Goal: Task Accomplishment & Management: Manage account settings

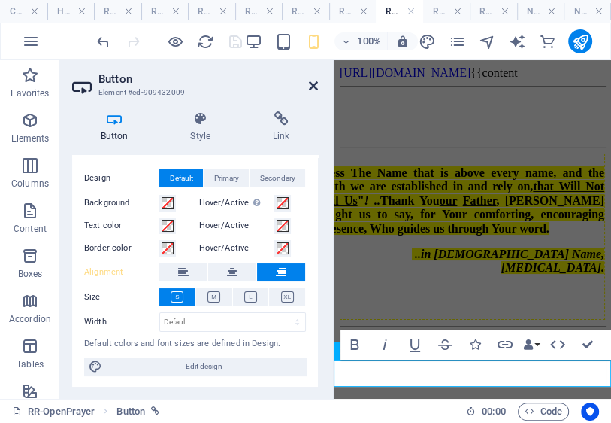
click at [313, 86] on icon at bounding box center [313, 86] width 9 height 12
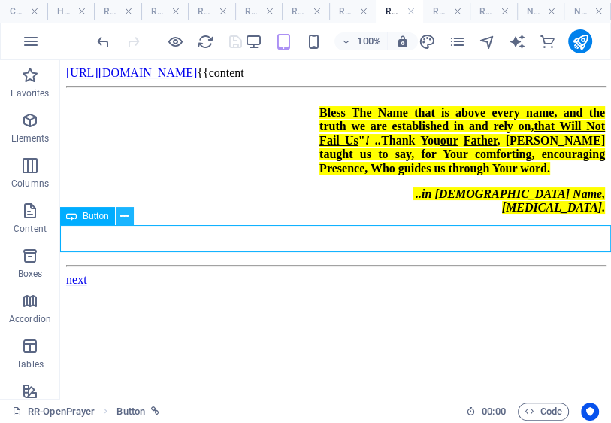
click at [126, 216] on icon at bounding box center [124, 216] width 8 height 16
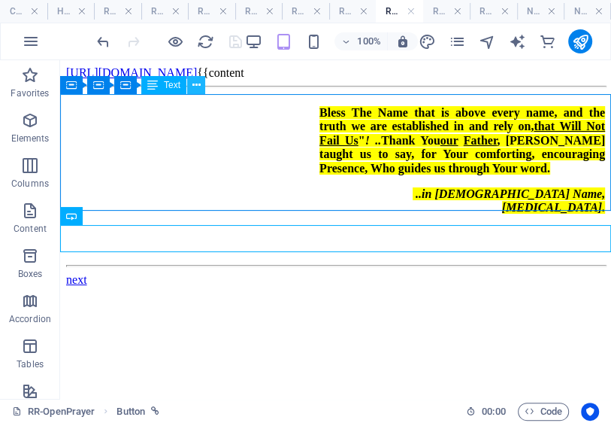
click at [195, 86] on icon at bounding box center [197, 85] width 8 height 16
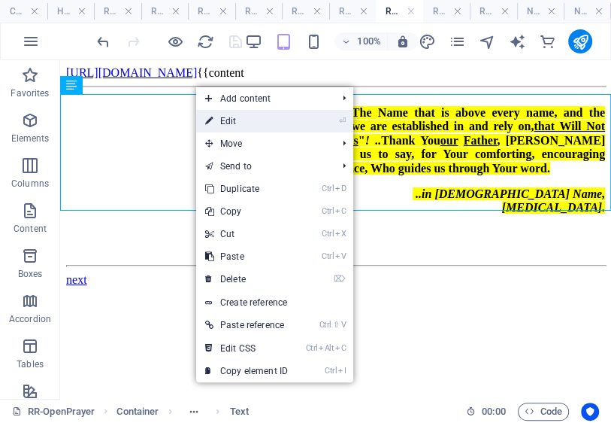
click at [229, 123] on link "⏎ Edit" at bounding box center [246, 121] width 101 height 23
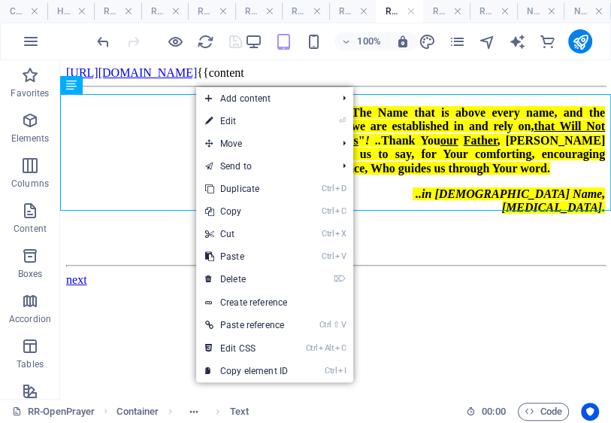
scroll to position [24, 0]
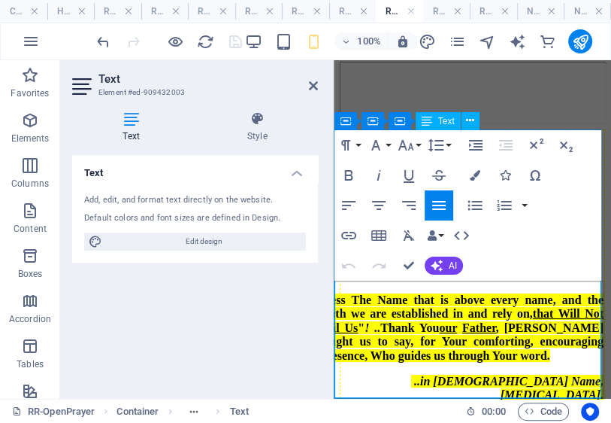
click at [365, 321] on em "! .." at bounding box center [373, 327] width 16 height 13
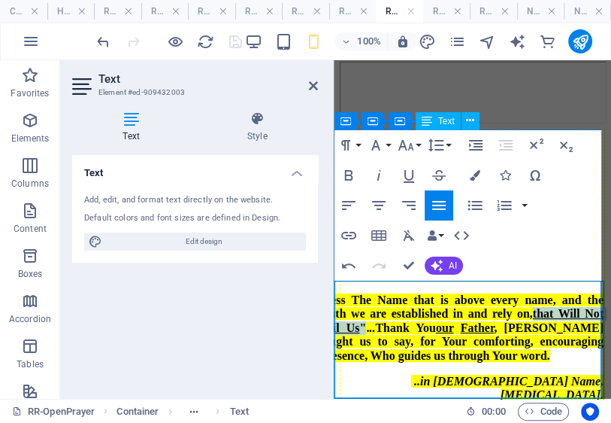
drag, startPoint x: 532, startPoint y: 306, endPoint x: 359, endPoint y: 320, distance: 173.5
click at [359, 320] on span "Bless The Name that is above every name, and the truth we are established in an…" at bounding box center [462, 327] width 284 height 68
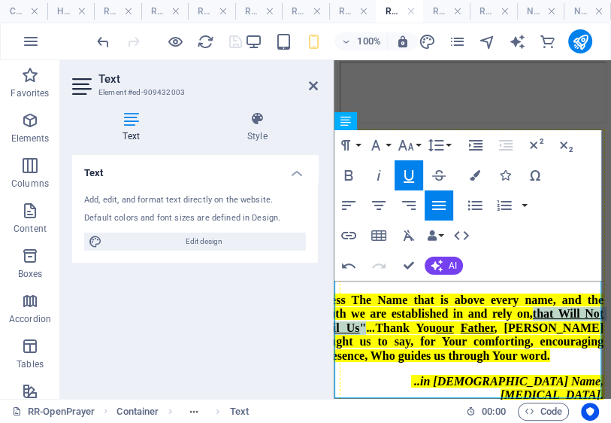
click at [409, 180] on icon "button" at bounding box center [409, 175] width 18 height 18
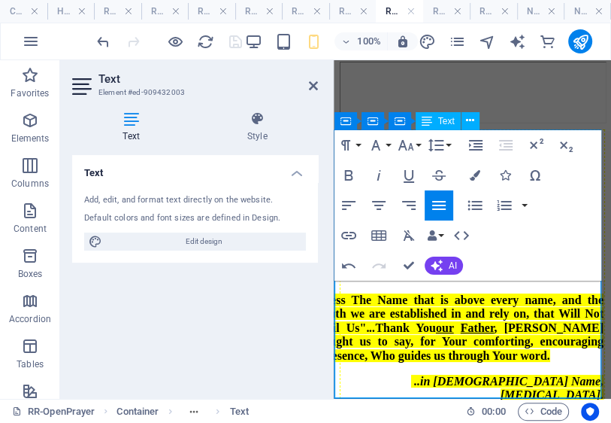
click at [454, 305] on span "Bless The Name that is above every name, and the truth we are established in an…" at bounding box center [462, 327] width 284 height 68
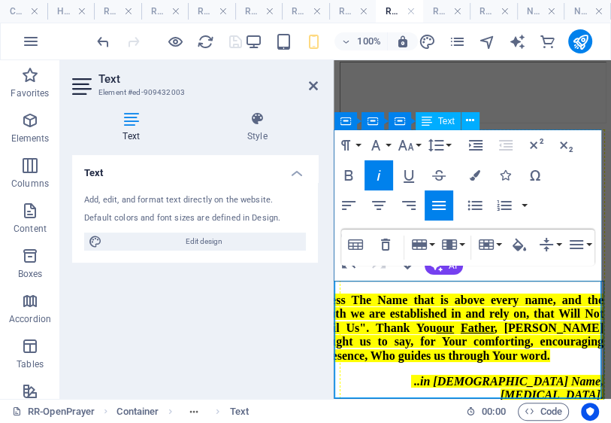
click at [499, 320] on span "Bless The Name that is above every name, and the truth we are established in an…" at bounding box center [462, 327] width 284 height 68
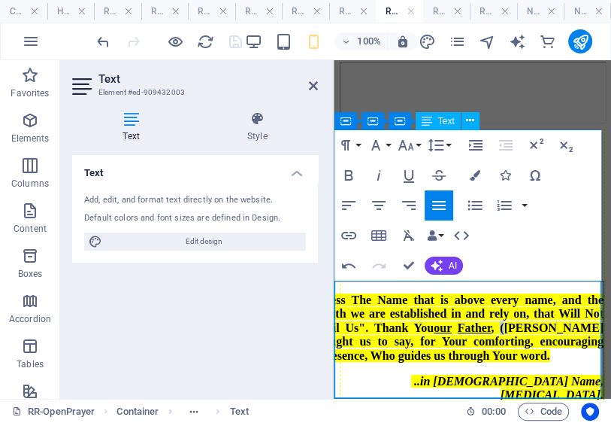
click at [502, 320] on span "Bless The Name that is above every name, and the truth we are established in an…" at bounding box center [462, 327] width 284 height 68
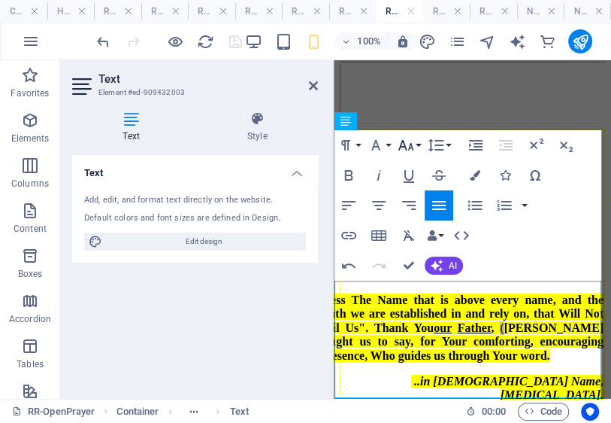
click at [408, 150] on icon "button" at bounding box center [406, 145] width 18 height 18
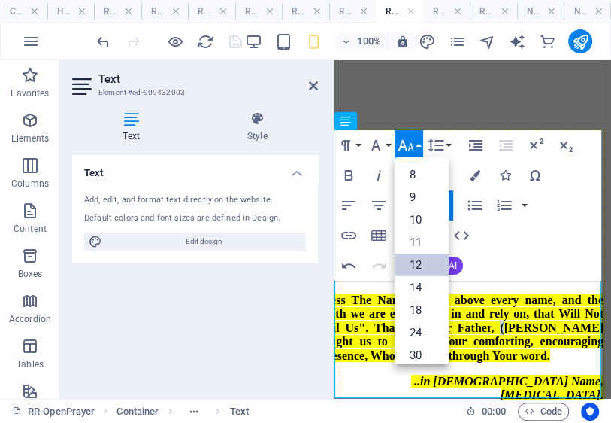
click at [428, 265] on link "12" at bounding box center [422, 264] width 54 height 23
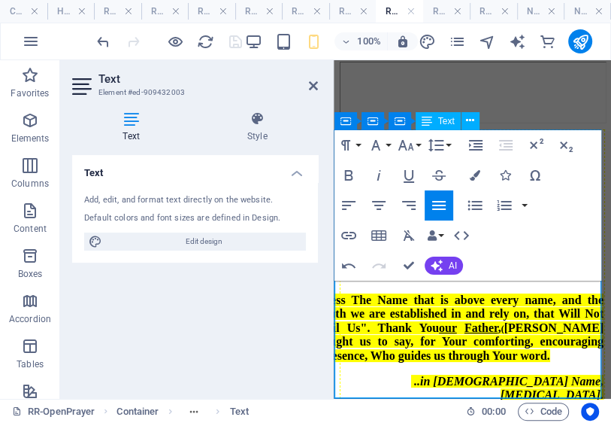
click at [492, 323] on span "Bless The Name that is above every name, and the truth we are established in an…" at bounding box center [462, 327] width 284 height 68
click at [338, 337] on span "Bless The Name that is above every name, and the truth we are established in an…" at bounding box center [462, 327] width 284 height 68
click at [337, 333] on span "Bless The Name that is above every name, and the truth we are established in an…" at bounding box center [462, 327] width 284 height 68
click at [342, 335] on span "Bless The Name that is above every name, and the truth we are established in an…" at bounding box center [462, 327] width 284 height 68
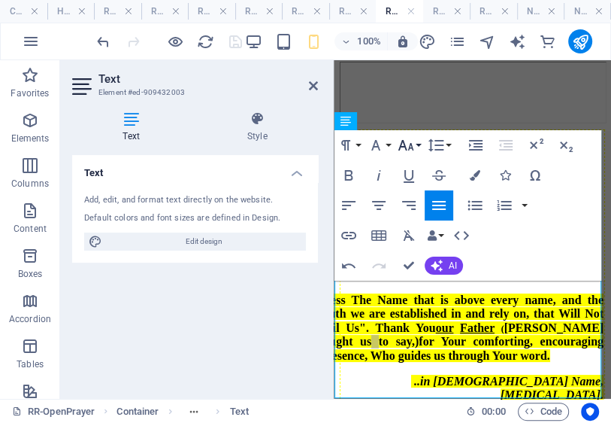
click at [409, 150] on icon "button" at bounding box center [406, 145] width 18 height 18
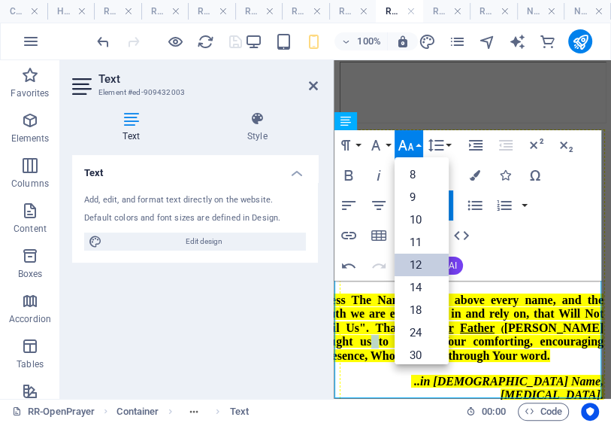
click at [417, 262] on link "12" at bounding box center [422, 264] width 54 height 23
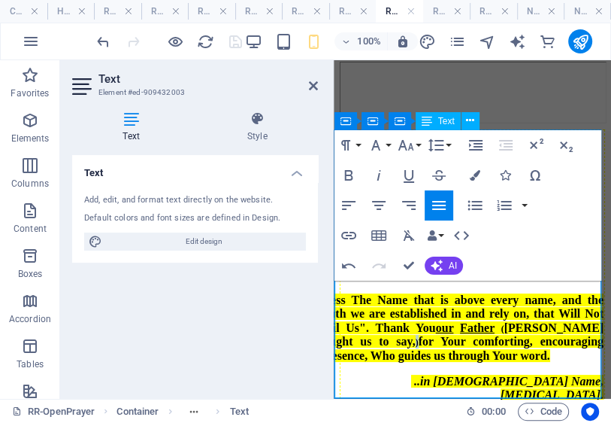
click at [416, 337] on span ")" at bounding box center [417, 342] width 3 height 11
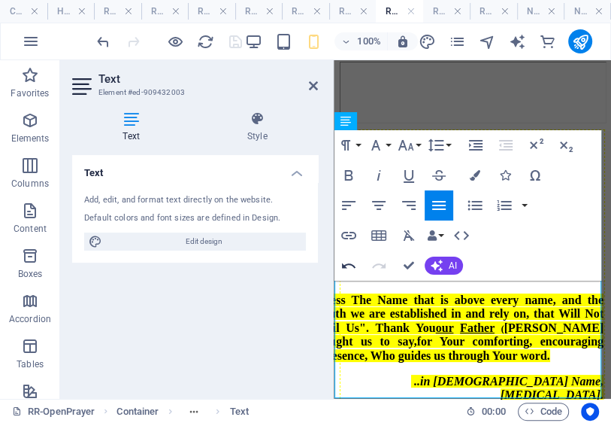
click at [346, 264] on icon "button" at bounding box center [349, 265] width 18 height 18
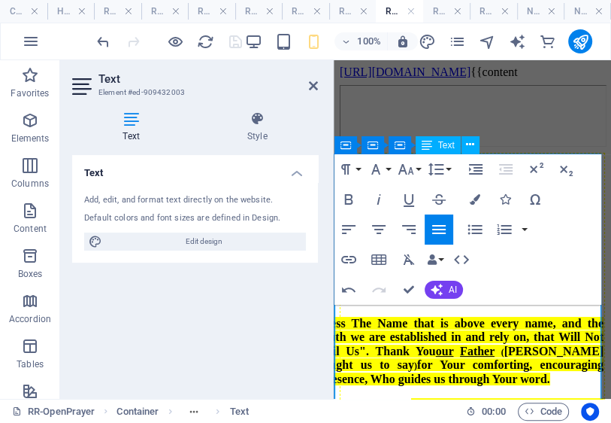
scroll to position [0, 0]
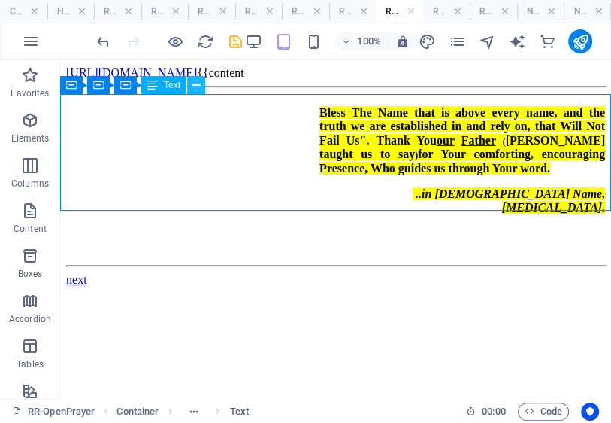
click at [193, 86] on icon at bounding box center [197, 85] width 8 height 16
click at [199, 84] on icon at bounding box center [197, 85] width 8 height 16
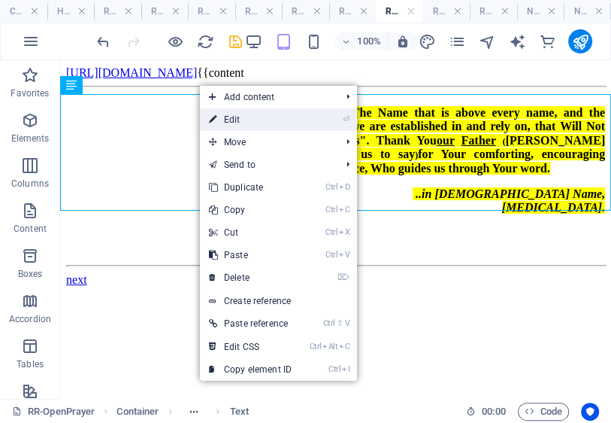
click at [235, 122] on link "⏎ Edit" at bounding box center [250, 119] width 101 height 23
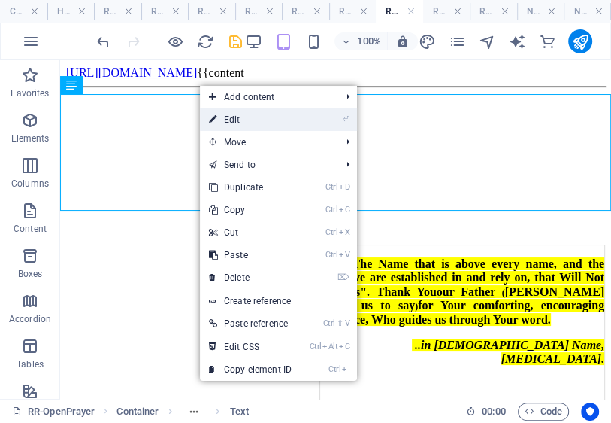
scroll to position [24, 0]
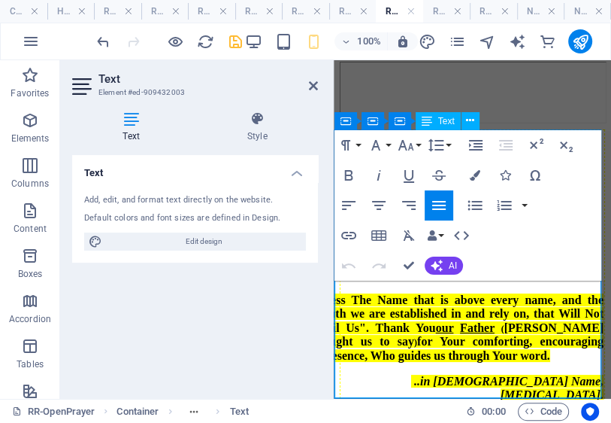
click at [387, 293] on span "Bless The Name that is above every name, and the truth we are established in an…" at bounding box center [462, 327] width 284 height 68
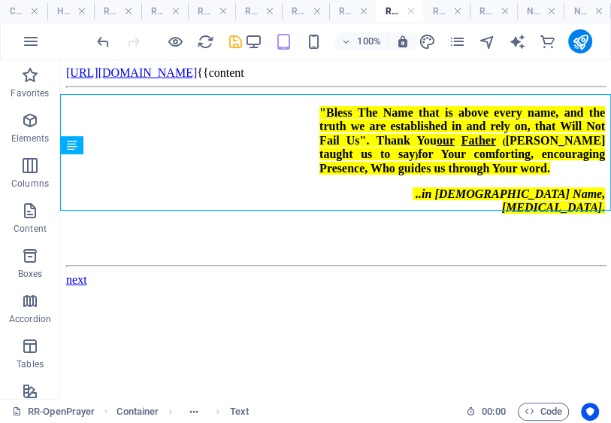
scroll to position [0, 0]
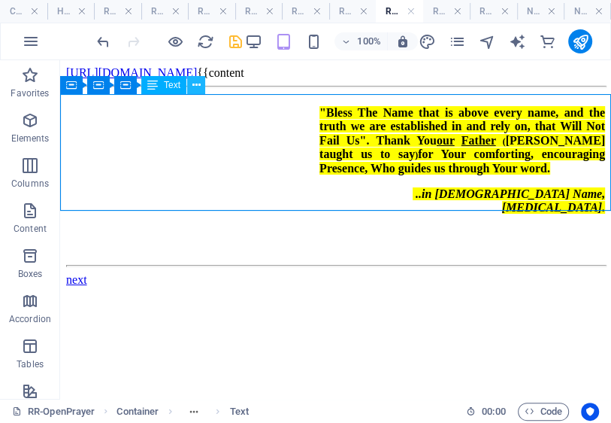
click at [198, 85] on icon at bounding box center [197, 85] width 8 height 16
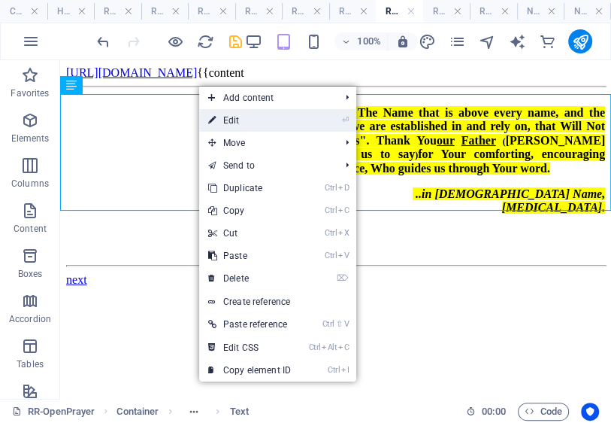
click at [236, 120] on link "⏎ Edit" at bounding box center [249, 120] width 101 height 23
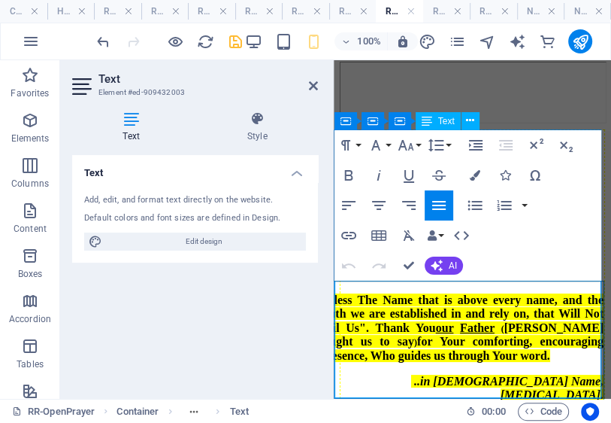
click at [357, 293] on span ""Bless The Name that is above every name, and the truth we are established in a…" at bounding box center [462, 327] width 284 height 68
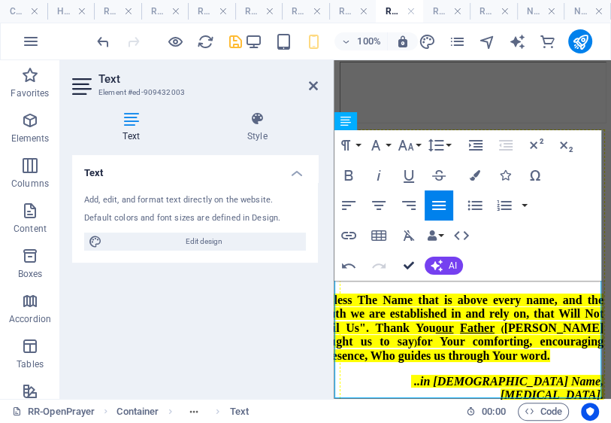
drag, startPoint x: 410, startPoint y: 265, endPoint x: 346, endPoint y: 211, distance: 83.8
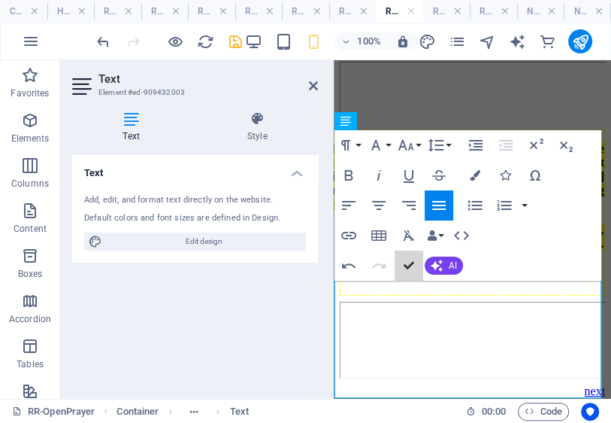
scroll to position [0, 0]
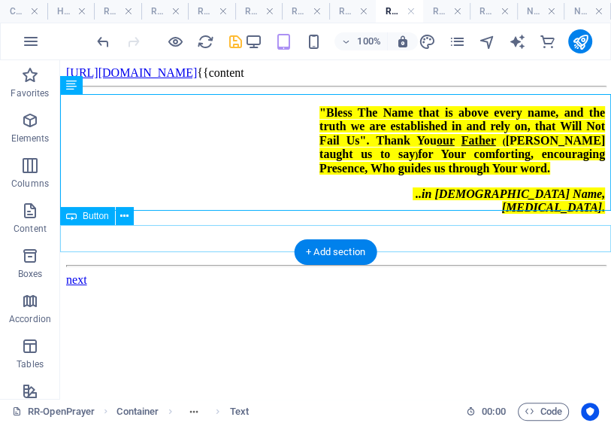
click at [92, 273] on div "next" at bounding box center [335, 280] width 539 height 14
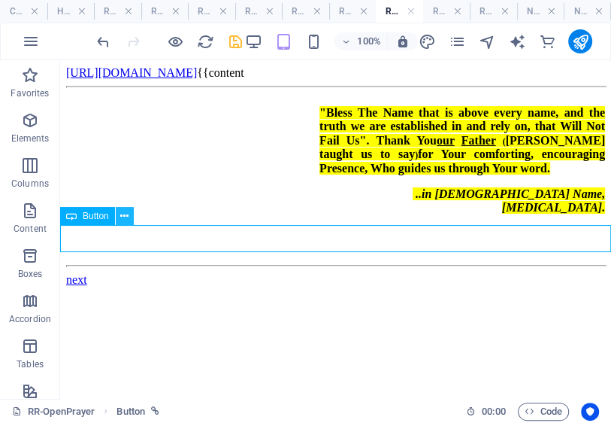
click at [125, 214] on icon at bounding box center [124, 216] width 8 height 16
click at [262, 293] on html "[URL][DOMAIN_NAME] {{content "Bless The Name that is above every name, and the …" at bounding box center [335, 176] width 551 height 232
click at [68, 68] on body "[URL][DOMAIN_NAME] {{content "Bless The Name that is above every name, and the …" at bounding box center [335, 176] width 539 height 220
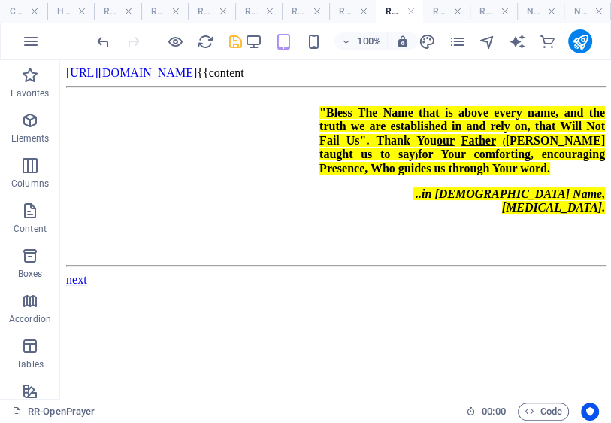
click at [80, 70] on body "[URL][DOMAIN_NAME] {{content "Bless The Name that is above every name, and the …" at bounding box center [335, 176] width 539 height 220
drag, startPoint x: 238, startPoint y: 43, endPoint x: 156, endPoint y: 75, distance: 87.4
click at [238, 43] on icon "save" at bounding box center [235, 41] width 17 height 17
click at [461, 42] on icon "pages" at bounding box center [457, 41] width 17 height 17
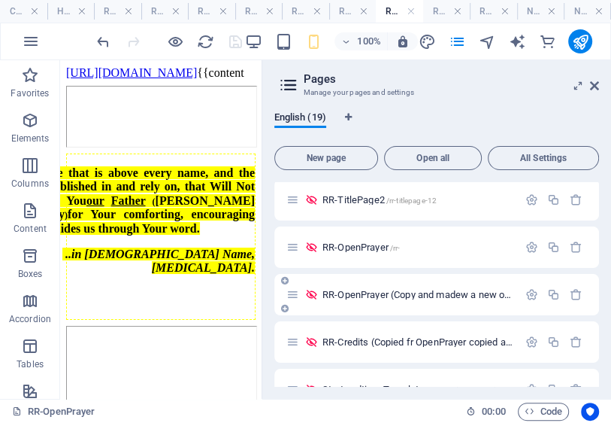
scroll to position [602, 0]
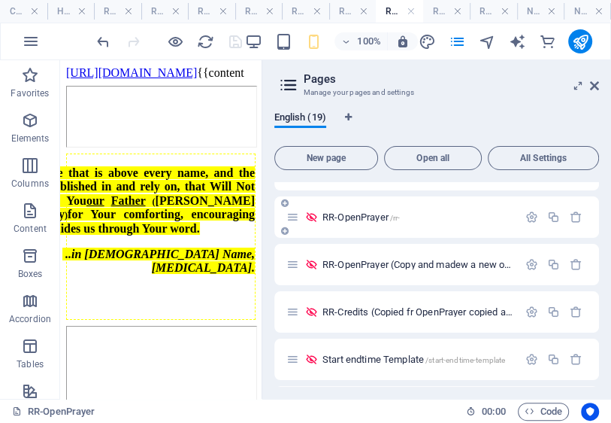
click at [359, 219] on span "RR-OpenPrayer /rr-" at bounding box center [361, 216] width 77 height 11
click at [369, 266] on span "RR-OpenPrayer (Copy and madew a new one from here) /rr-openprayer" at bounding box center [469, 264] width 292 height 11
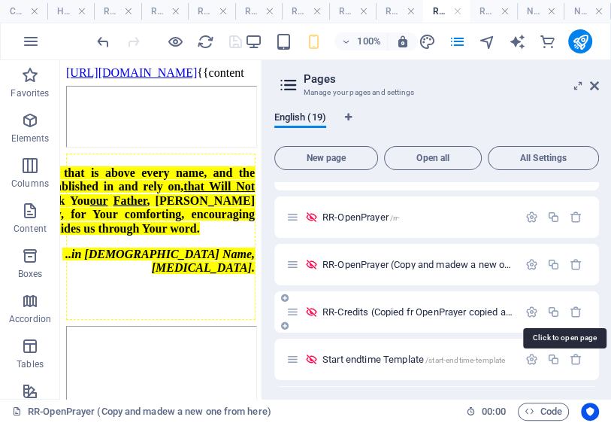
click at [361, 314] on span "RR-Credits (Copied fr OpenPrayer copied and made a new one from here) (Copy) /r…" at bounding box center [590, 311] width 534 height 11
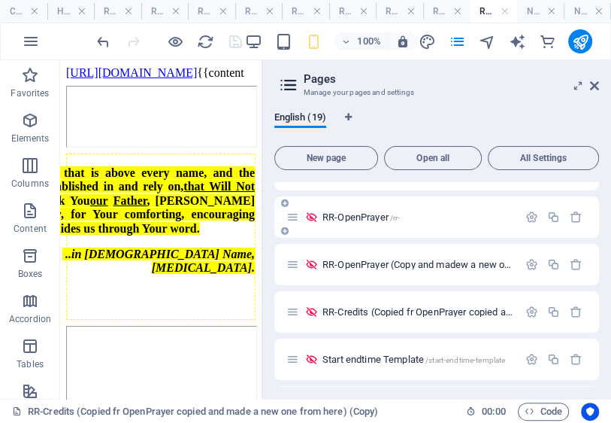
click at [350, 221] on span "RR-OpenPrayer /rr-" at bounding box center [361, 216] width 77 height 11
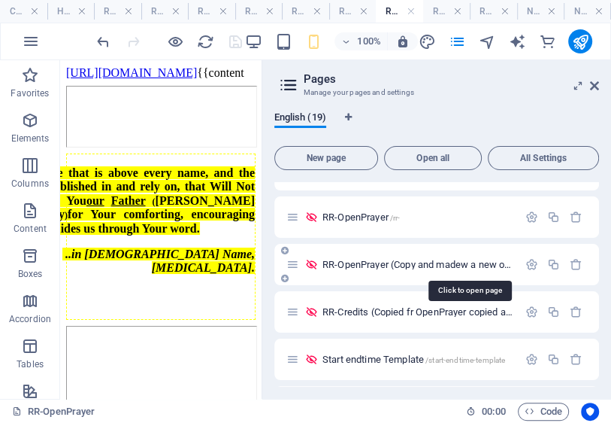
click at [354, 265] on span "RR-OpenPrayer (Copy and madew a new one from here) /rr-openprayer" at bounding box center [469, 264] width 292 height 11
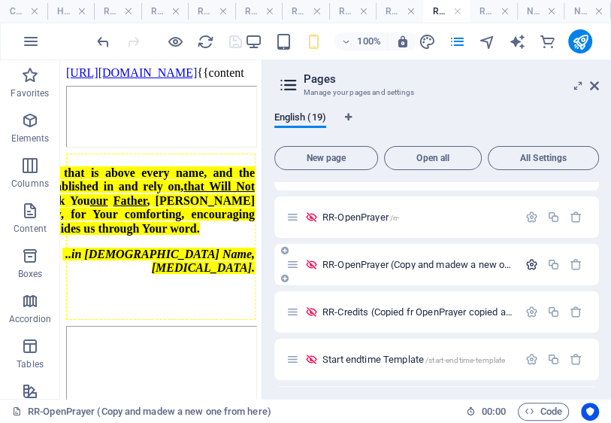
click at [527, 264] on icon "button" at bounding box center [532, 264] width 13 height 13
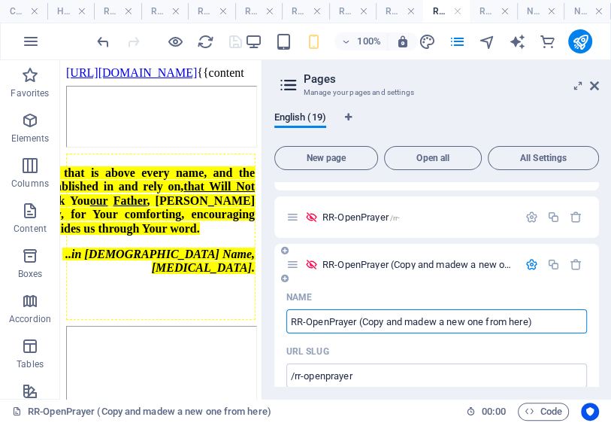
click at [541, 321] on input "RR-OpenPrayer (Copy and madew a new one from here)" at bounding box center [437, 321] width 301 height 24
click at [535, 321] on input "RR-OpenPrayer (Copy and made a new one from here)" at bounding box center [437, 321] width 301 height 24
click at [382, 324] on input "RR-OpenPrayer (Copy and made a new one from here)" at bounding box center [437, 321] width 301 height 24
click at [430, 323] on input "RR-OpenPrayer (Copied - made a new one from here)" at bounding box center [437, 321] width 301 height 24
click at [418, 325] on input "RR-OpenPrayer (Copied - made new one from here)" at bounding box center [437, 321] width 301 height 24
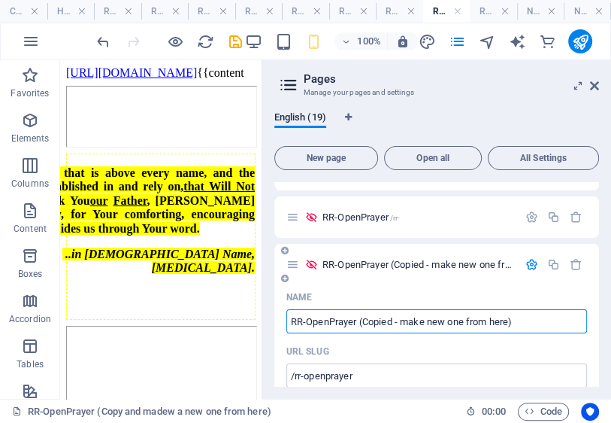
click at [525, 321] on input "RR-OpenPrayer (Copied - make new one from here)" at bounding box center [437, 321] width 301 height 24
drag, startPoint x: 525, startPoint y: 322, endPoint x: 306, endPoint y: 326, distance: 218.9
click at [289, 331] on input "RR-OpenPrayer (Copied - make new one from here)" at bounding box center [437, 321] width 301 height 24
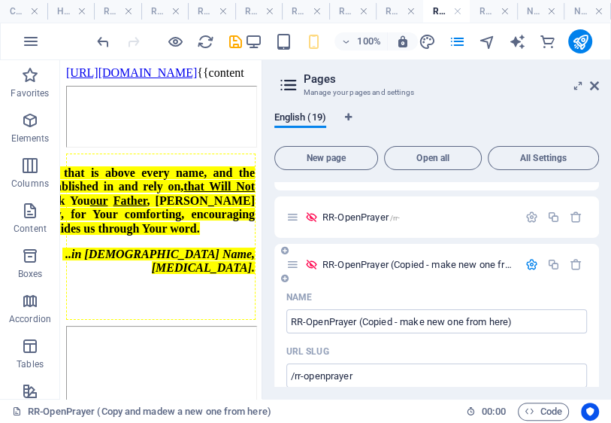
click at [422, 303] on div "Name" at bounding box center [437, 297] width 301 height 24
click at [364, 321] on input "RR-OpenPrayer (Copied - make new one from here)" at bounding box center [437, 321] width 301 height 24
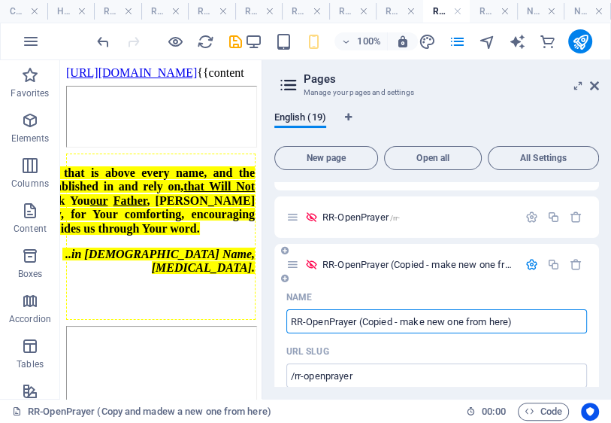
click at [366, 323] on input "RR-OpenPrayer (Copied - make new one from here)" at bounding box center [437, 321] width 301 height 24
drag, startPoint x: 520, startPoint y: 323, endPoint x: 311, endPoint y: 328, distance: 209.1
click at [311, 328] on input "RR-OpenPrayer (Copied - make new one from here)" at bounding box center [437, 321] width 301 height 24
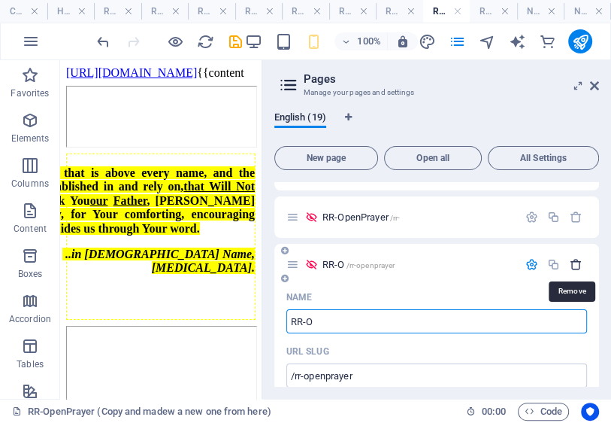
type input "RR-O"
click at [573, 265] on icon "button" at bounding box center [576, 264] width 13 height 13
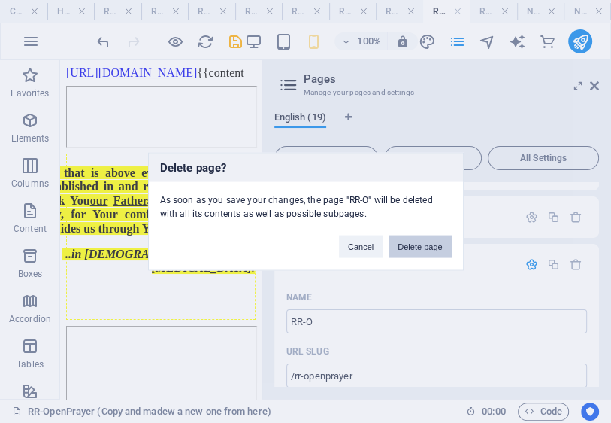
click at [435, 249] on button "Delete page" at bounding box center [420, 246] width 62 height 23
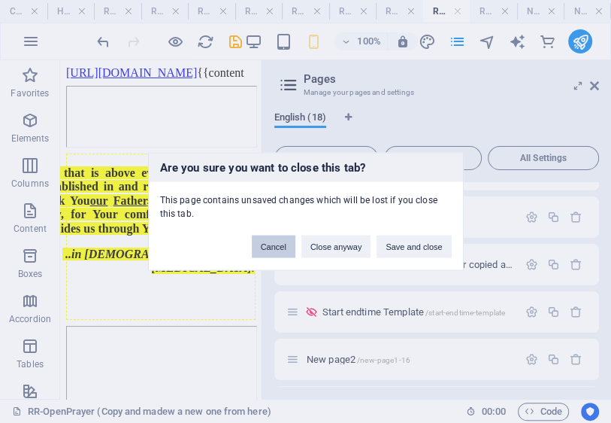
click at [280, 245] on button "Cancel" at bounding box center [274, 246] width 44 height 23
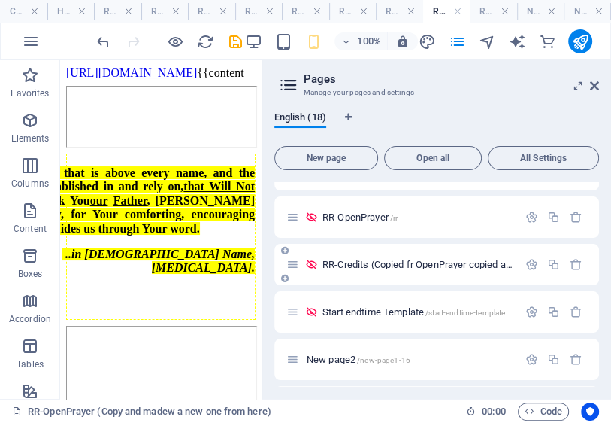
click at [423, 269] on div "RR-Credits (Copied fr OpenPrayer copied and made a new one from here) (Copy) /r…" at bounding box center [403, 264] width 232 height 17
click at [353, 264] on span "RR-Credits (Copied fr OpenPrayer copied and made a new one from here) (Copy) /r…" at bounding box center [590, 264] width 534 height 11
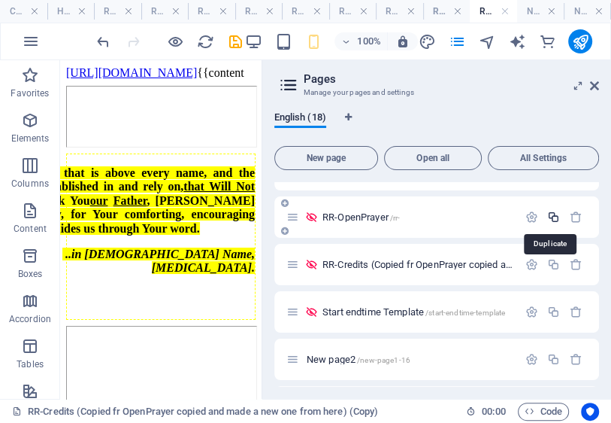
click at [552, 218] on icon "button" at bounding box center [554, 217] width 13 height 13
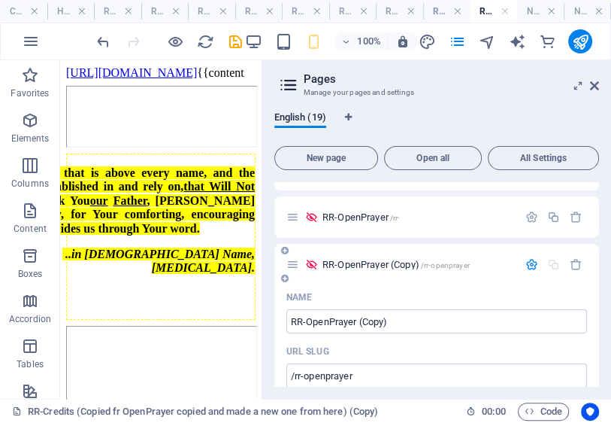
click at [461, 293] on div "Name" at bounding box center [437, 297] width 301 height 24
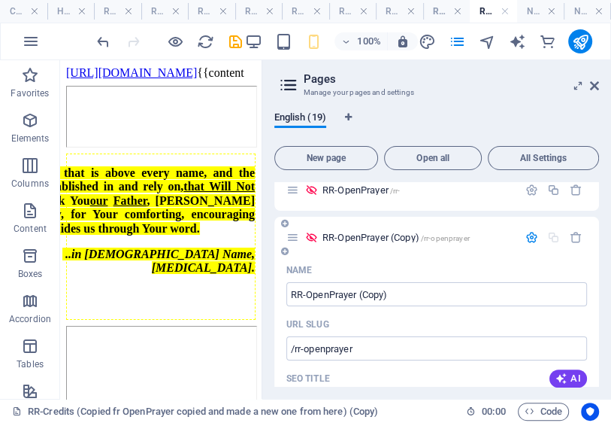
scroll to position [662, 0]
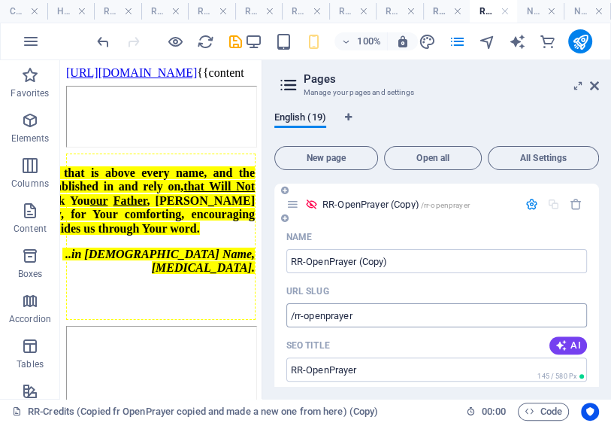
click at [393, 321] on input "/rr-openprayer" at bounding box center [437, 315] width 301 height 24
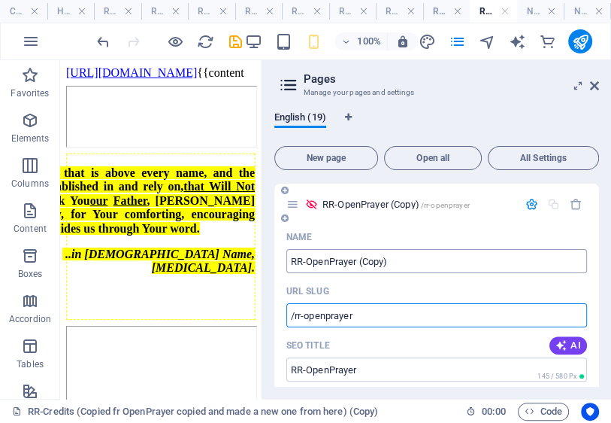
click at [347, 265] on input "RR-OpenPrayer (Copy)" at bounding box center [437, 261] width 301 height 24
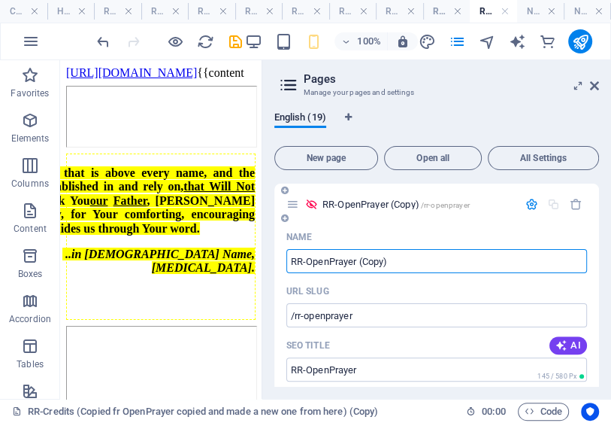
click at [398, 265] on input "RR-OpenPrayer (Copy)" at bounding box center [437, 261] width 301 height 24
type input "RR-OpenPrayer (Copy)"
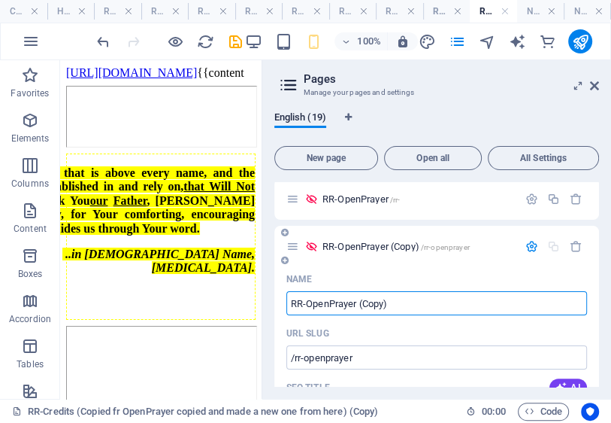
scroll to position [602, 0]
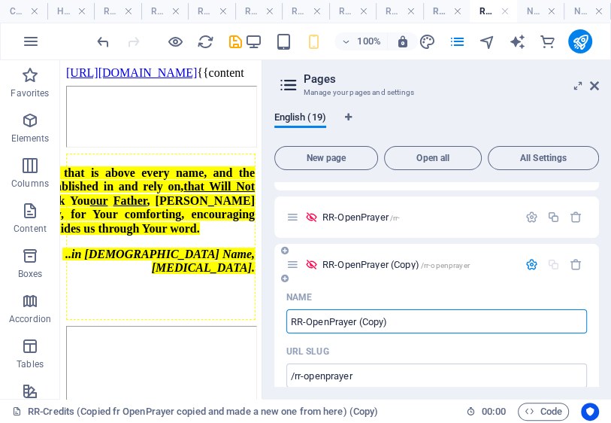
click at [529, 265] on icon "button" at bounding box center [532, 264] width 13 height 13
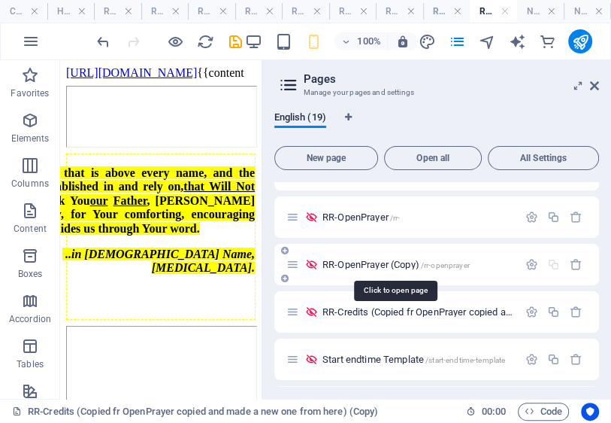
click at [366, 267] on span "RR-OpenPrayer (Copy) /rr-openprayer" at bounding box center [396, 264] width 147 height 11
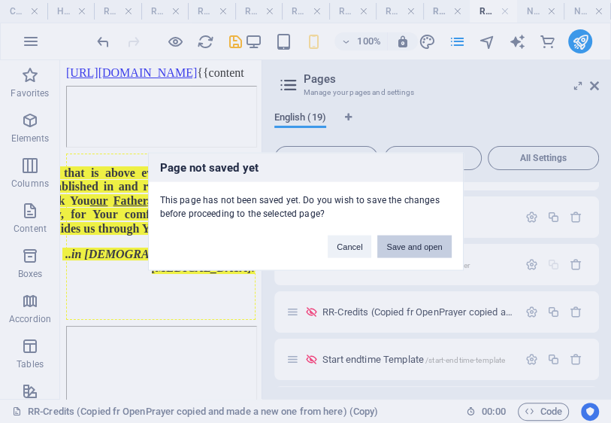
click at [410, 243] on button "Save and open" at bounding box center [415, 246] width 74 height 23
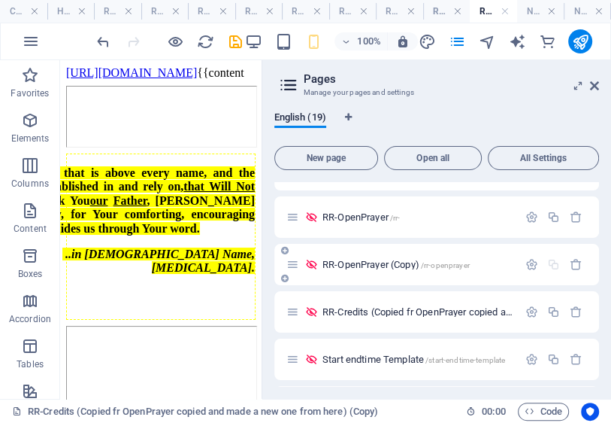
click at [368, 268] on span "RR-OpenPrayer (Copy) /rr-openprayer" at bounding box center [396, 264] width 147 height 11
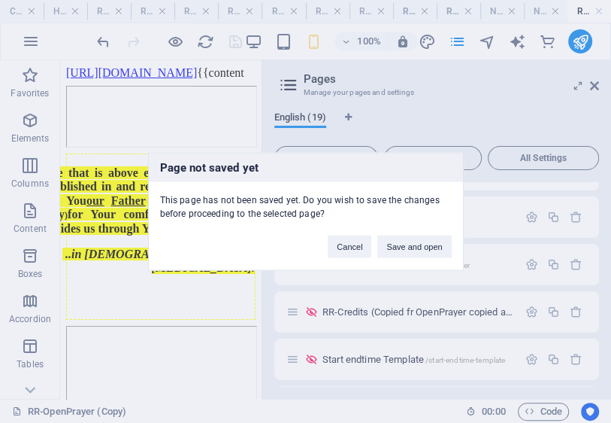
scroll to position [0, 0]
click at [359, 253] on button "Cancel" at bounding box center [350, 246] width 44 height 23
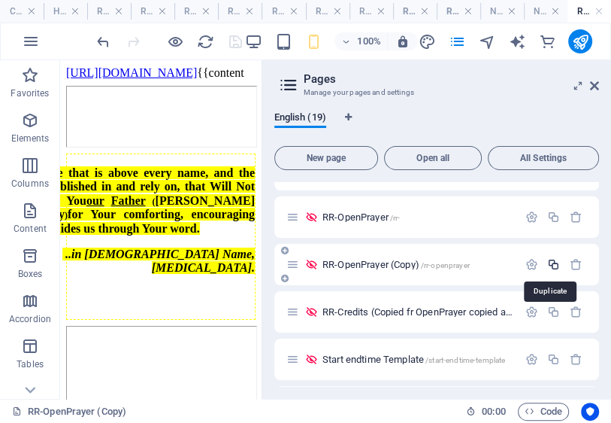
click at [552, 265] on icon "button" at bounding box center [554, 264] width 13 height 13
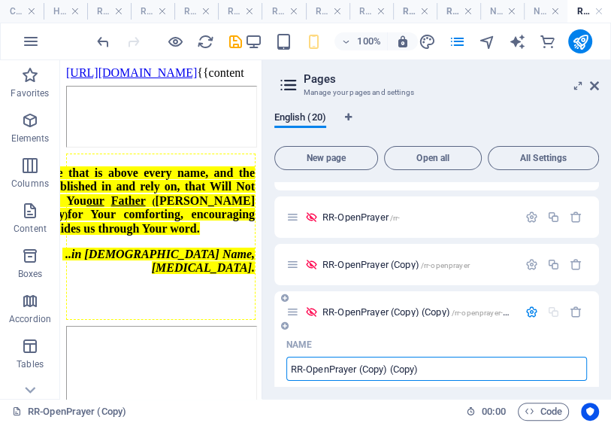
scroll to position [662, 0]
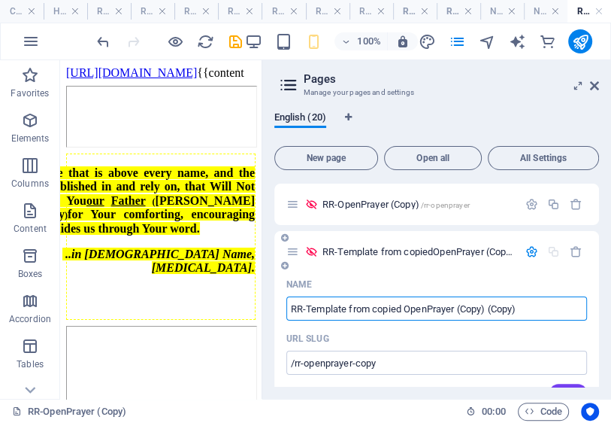
click at [457, 314] on input "RR-Template from copied OpenPrayer (Copy) (Copy)" at bounding box center [437, 308] width 301 height 24
click at [457, 309] on input "RR-Template from copied OpenPrayer (Copy) (Copy)" at bounding box center [437, 308] width 301 height 24
click at [458, 308] on input "RR-Template from copied OpenPrayer (Copy) (Copy)" at bounding box center [437, 308] width 301 height 24
type input "RR-Template from copied OpenPrayer"
click at [390, 366] on input "/rr-openprayer-copy" at bounding box center [437, 362] width 301 height 24
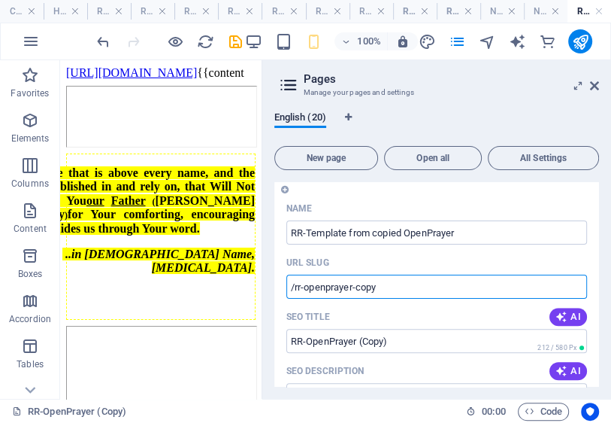
scroll to position [722, 0]
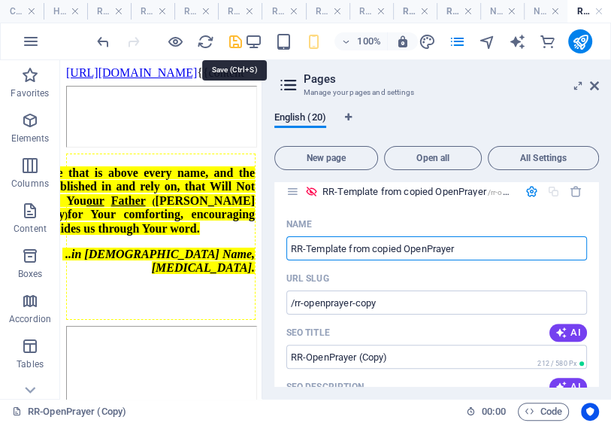
drag, startPoint x: 162, startPoint y: 44, endPoint x: 236, endPoint y: 38, distance: 74.7
click at [236, 38] on icon "save" at bounding box center [235, 41] width 17 height 17
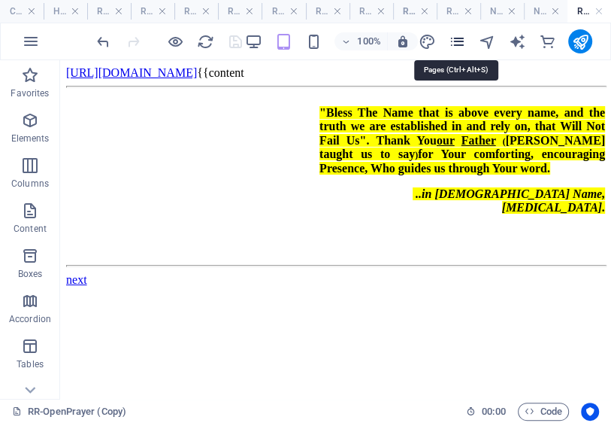
click at [457, 41] on icon "pages" at bounding box center [457, 41] width 17 height 17
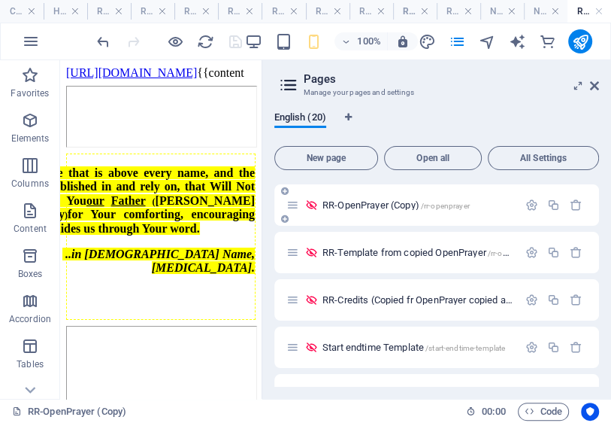
scroll to position [662, 0]
click at [530, 251] on icon "button" at bounding box center [532, 251] width 13 height 13
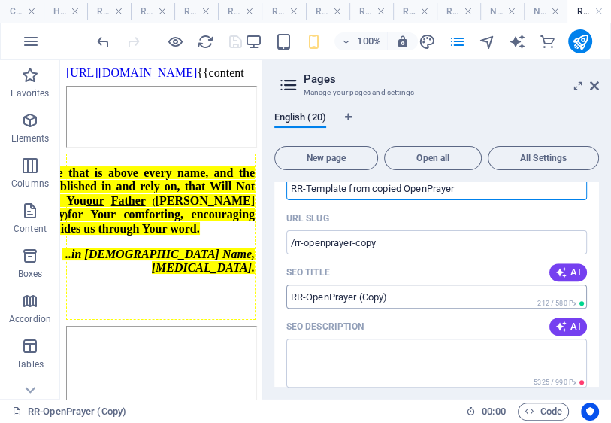
scroll to position [722, 0]
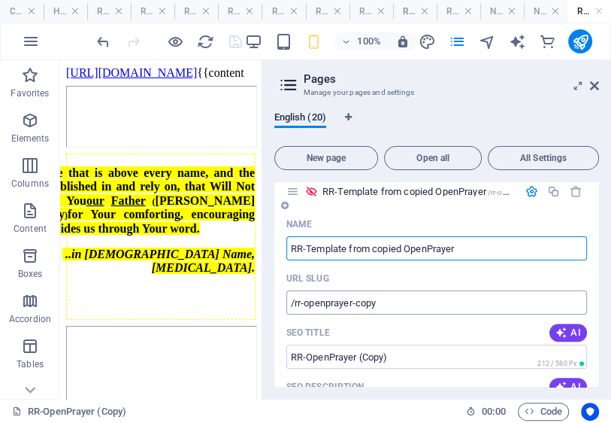
click at [391, 304] on input "/rr-openprayer-copy" at bounding box center [437, 302] width 301 height 24
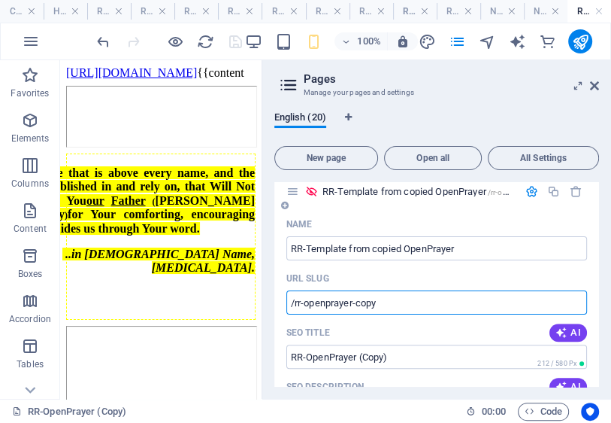
click at [358, 308] on input "/rr-openprayer-copy" at bounding box center [437, 302] width 301 height 24
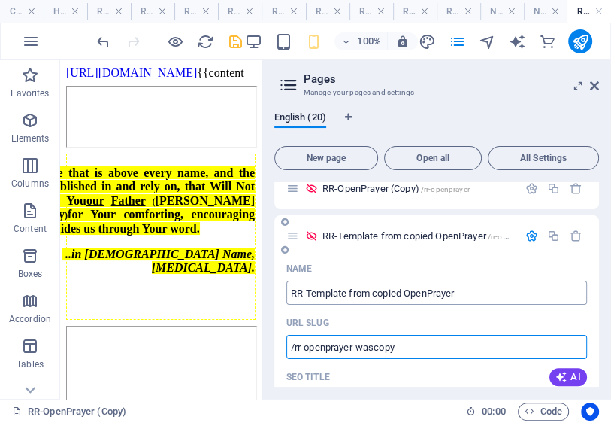
scroll to position [662, 0]
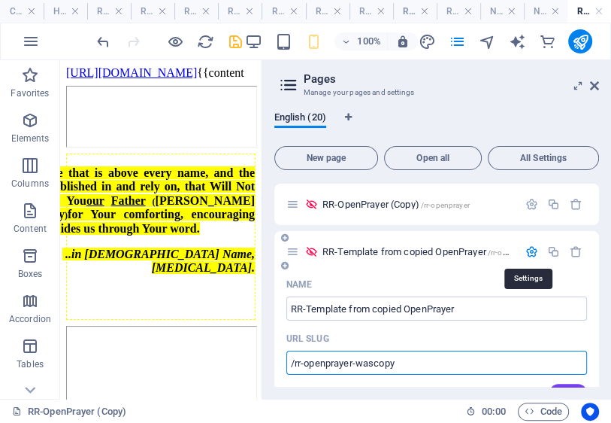
type input "/rr-openprayer-wascopy"
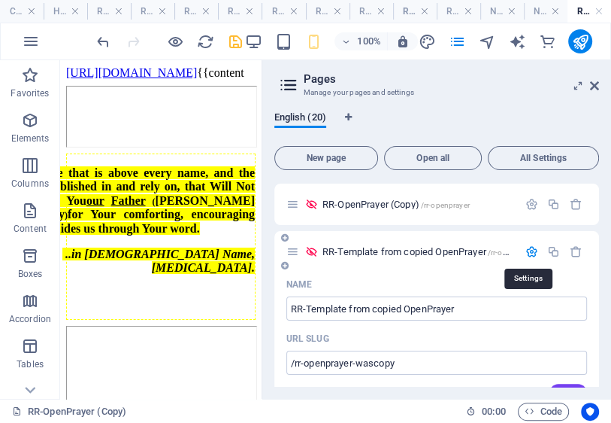
click at [528, 252] on icon "button" at bounding box center [532, 251] width 13 height 13
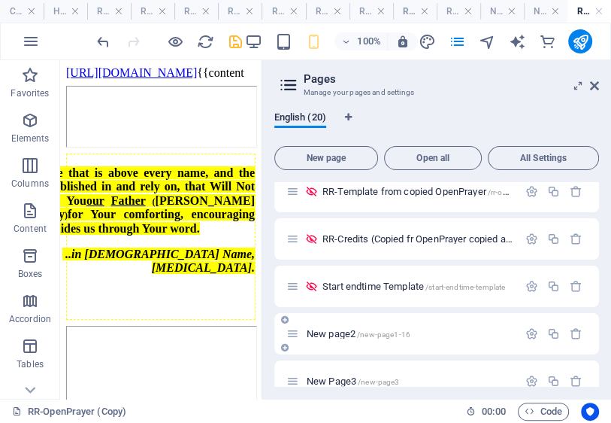
scroll to position [743, 0]
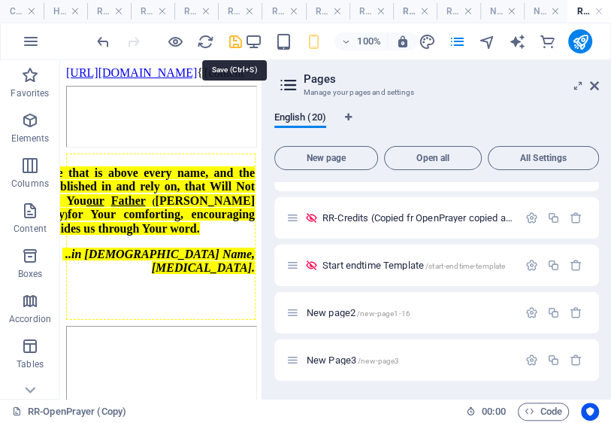
click at [235, 42] on icon "save" at bounding box center [235, 41] width 17 height 17
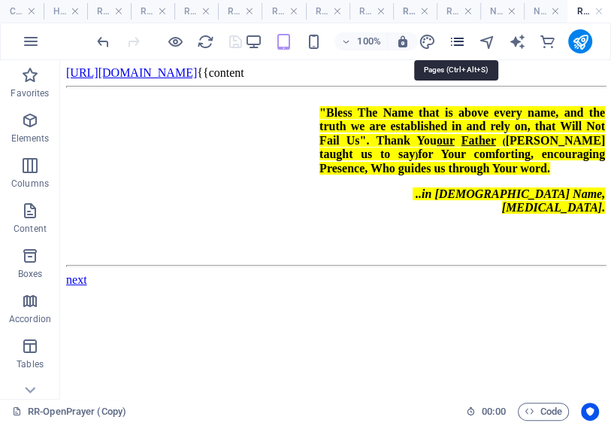
click at [460, 41] on icon "pages" at bounding box center [457, 41] width 17 height 17
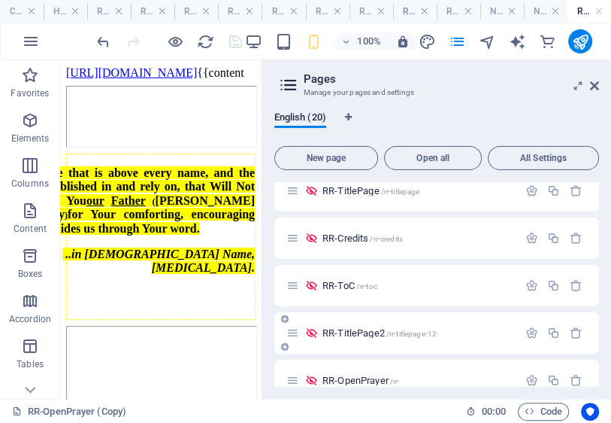
scroll to position [421, 0]
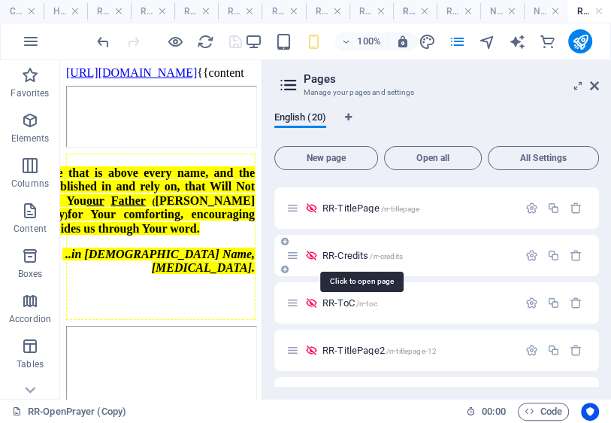
click at [352, 259] on span "RR-Credits /rr-credits" at bounding box center [363, 255] width 80 height 11
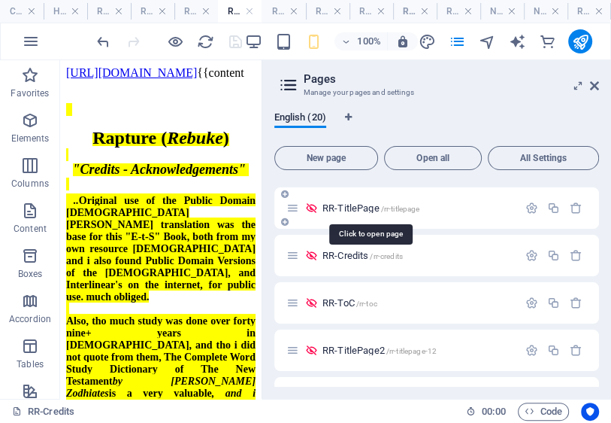
click at [362, 209] on span "RR-TitlePage /rr-titlepage" at bounding box center [371, 207] width 97 height 11
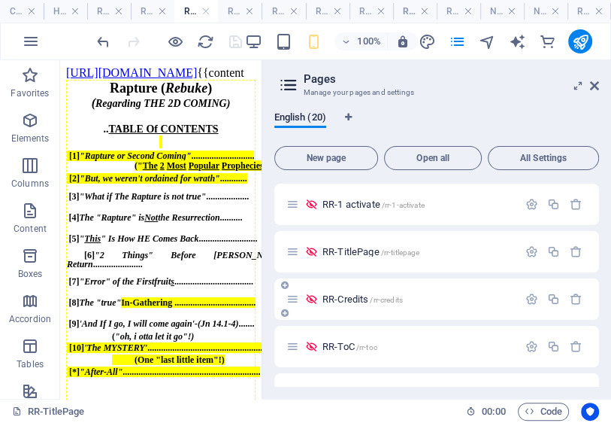
scroll to position [361, 0]
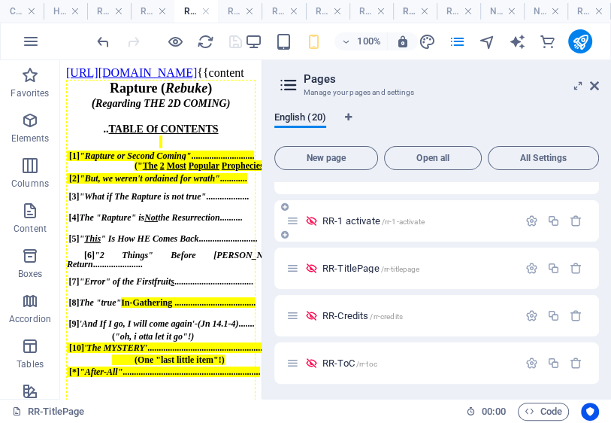
click at [358, 224] on span "RR-1 activate /rr-1-activate" at bounding box center [374, 220] width 102 height 11
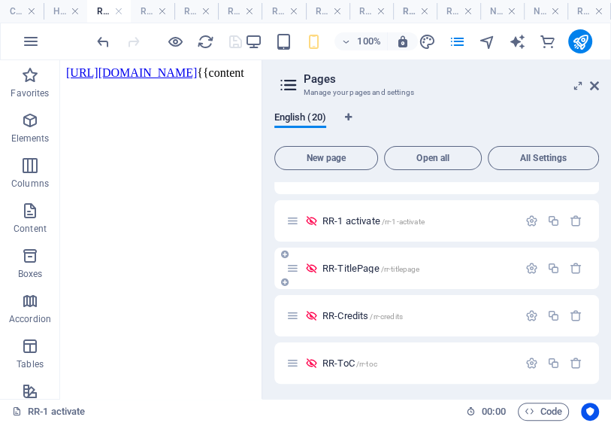
click at [369, 269] on span "RR-TitlePage /rr-titlepage" at bounding box center [371, 267] width 97 height 11
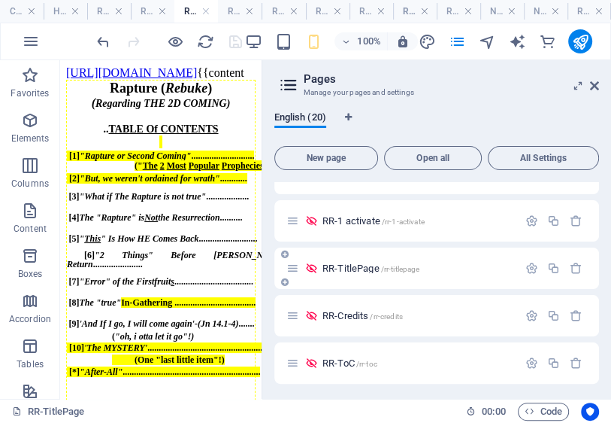
scroll to position [481, 0]
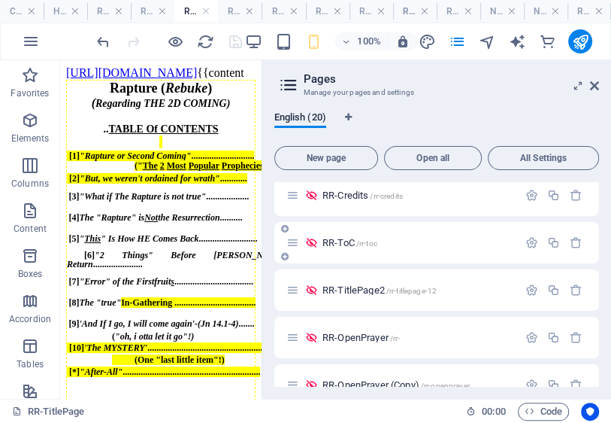
click at [350, 244] on span "RR-ToC /rr-toc" at bounding box center [350, 242] width 55 height 11
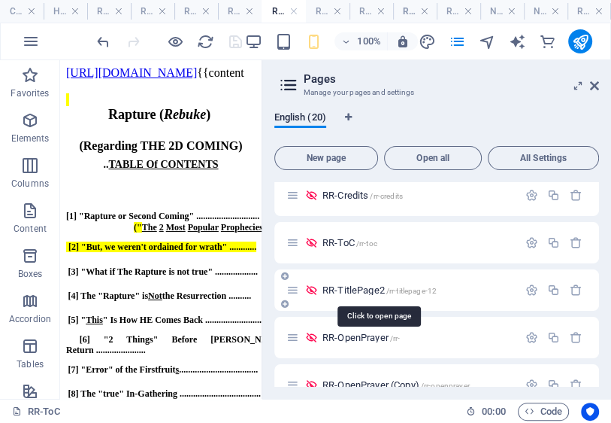
click at [365, 293] on span "RR-TitlePage2 /rr-titlepage-12" at bounding box center [380, 289] width 114 height 11
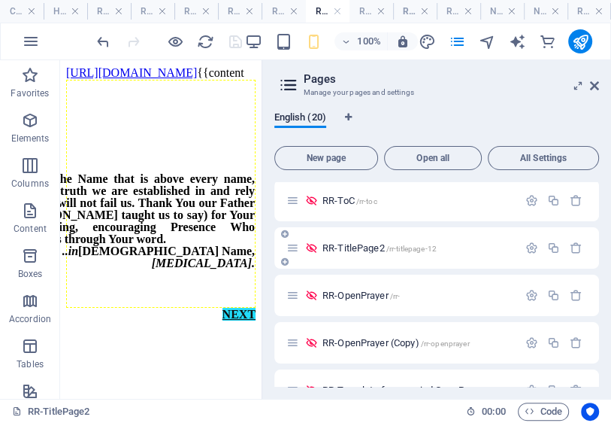
scroll to position [542, 0]
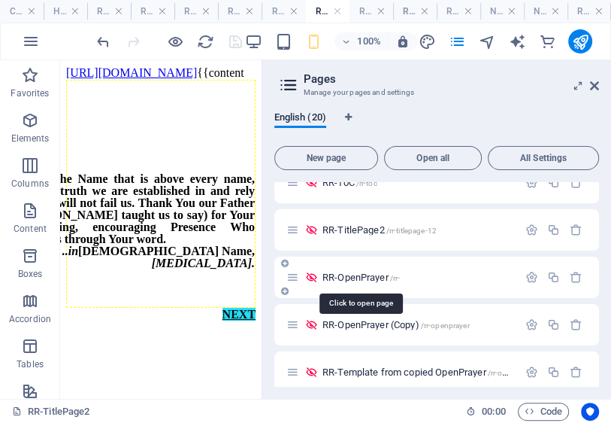
click at [365, 279] on span "RR-OpenPrayer /rr-" at bounding box center [361, 277] width 77 height 11
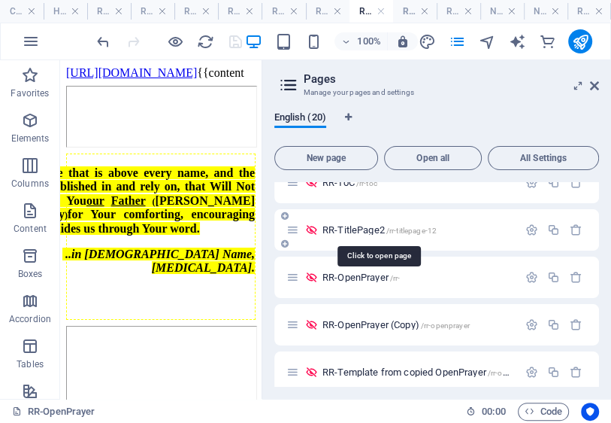
click at [366, 231] on span "RR-TitlePage2 /rr-titlepage-12" at bounding box center [380, 229] width 114 height 11
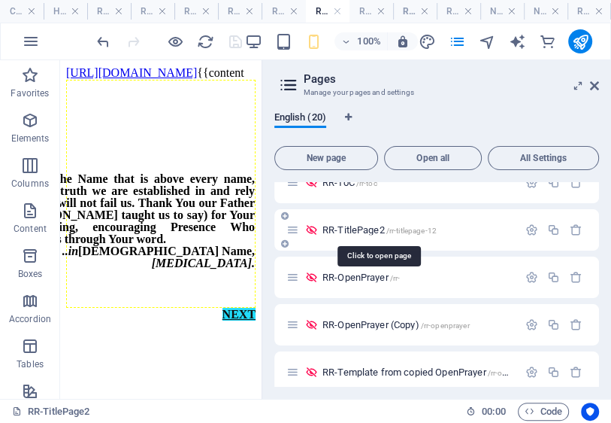
click at [357, 233] on span "RR-TitlePage2 /rr-titlepage-12" at bounding box center [380, 229] width 114 height 11
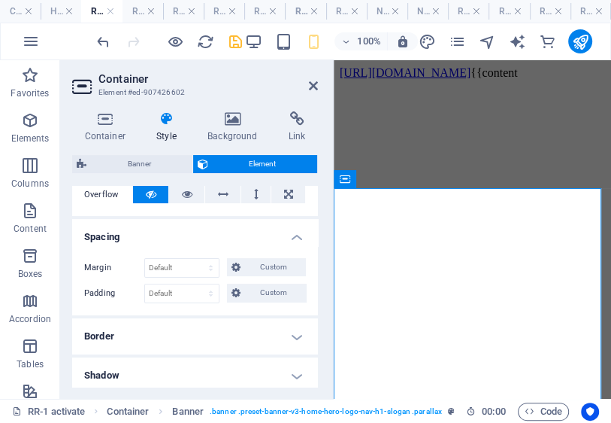
click at [293, 236] on h4 "Spacing" at bounding box center [195, 232] width 246 height 27
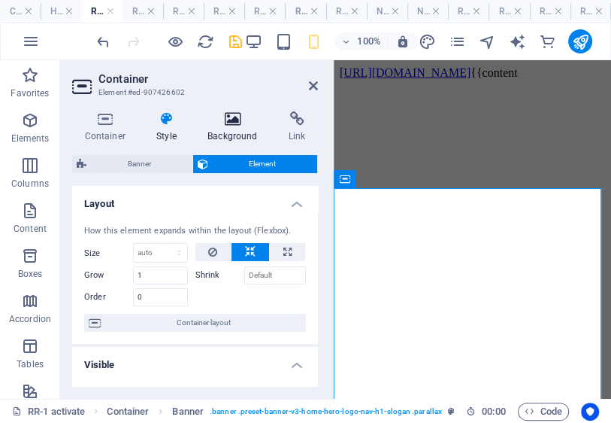
click at [229, 132] on h4 "Background" at bounding box center [236, 127] width 81 height 32
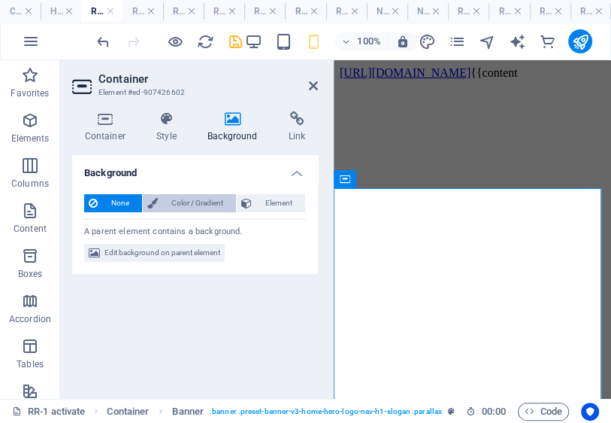
click at [203, 202] on span "Color / Gradient" at bounding box center [196, 203] width 69 height 18
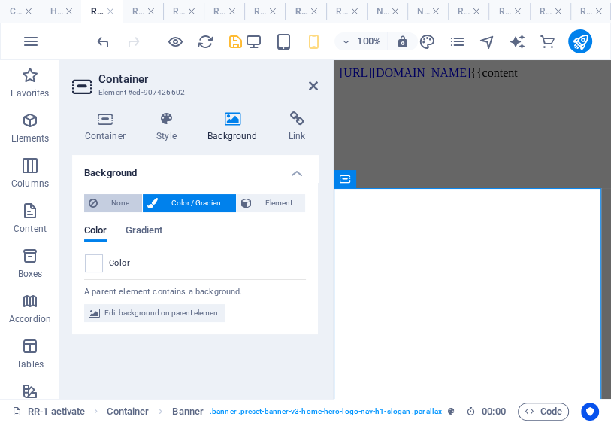
click at [130, 202] on span "None" at bounding box center [119, 203] width 35 height 18
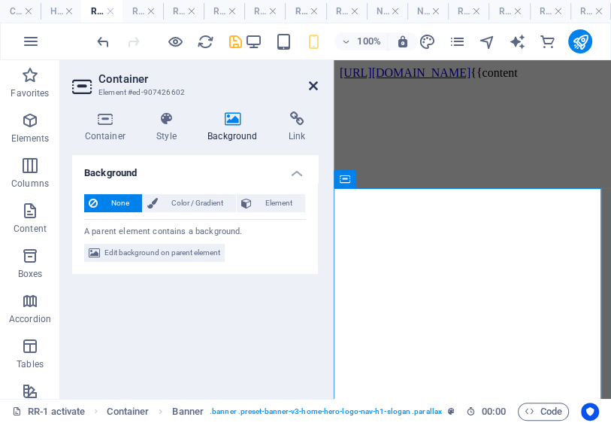
click at [312, 82] on icon at bounding box center [313, 86] width 9 height 12
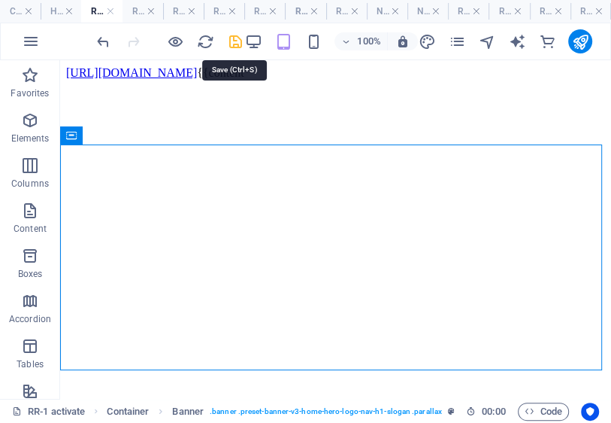
click at [235, 41] on icon "save" at bounding box center [235, 41] width 17 height 17
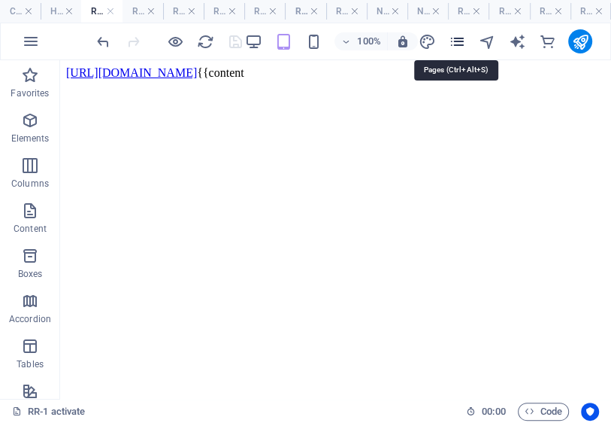
click at [0, 0] on icon "pages" at bounding box center [0, 0] width 0 height 0
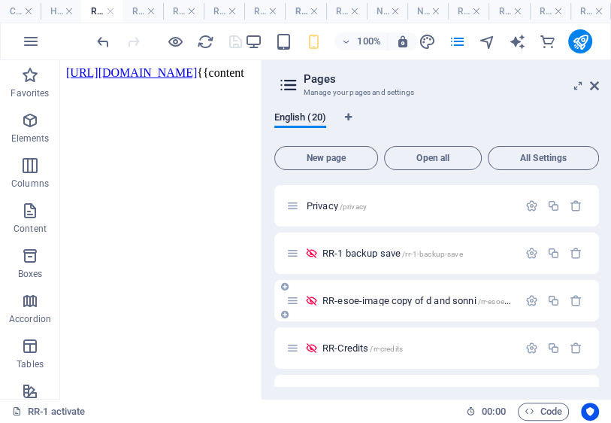
scroll to position [301, 0]
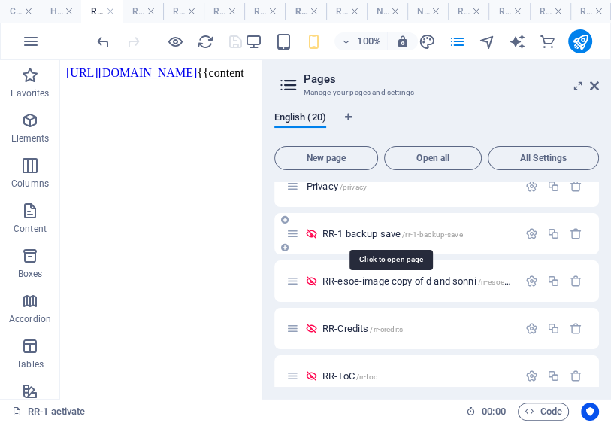
click at [390, 235] on span "RR-1 backup save /rr-1-backup-save" at bounding box center [393, 233] width 141 height 11
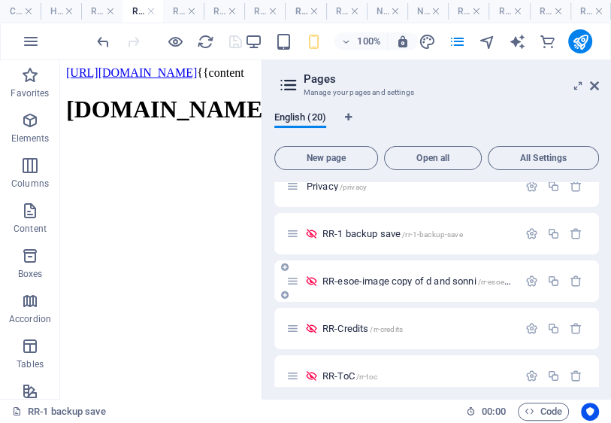
click at [381, 283] on span "RR-esoe-image copy of d and sonni /rr-esoe-image-copy-of-d-and-sonni" at bounding box center [462, 280] width 278 height 11
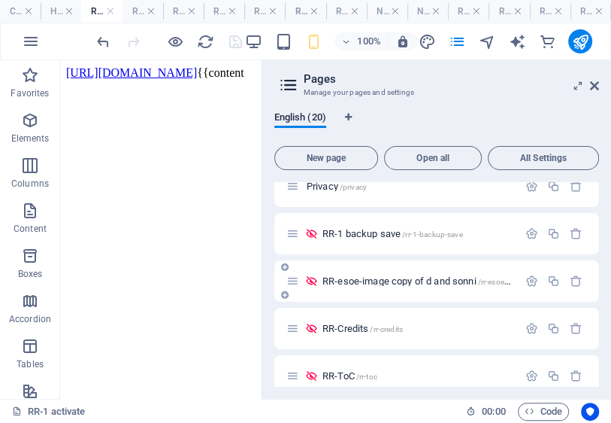
scroll to position [361, 0]
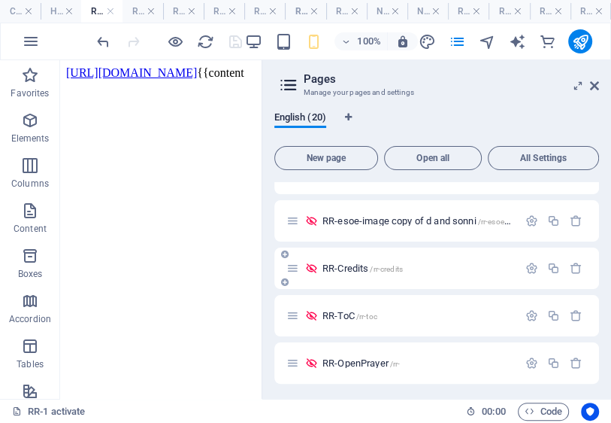
click at [350, 266] on span "RR-Credits /rr-credits" at bounding box center [363, 267] width 80 height 11
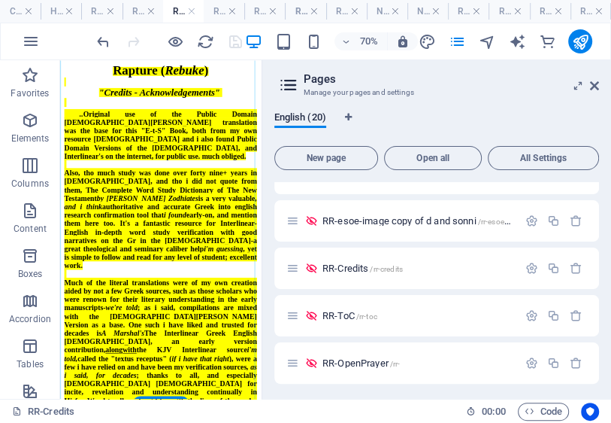
scroll to position [119, 0]
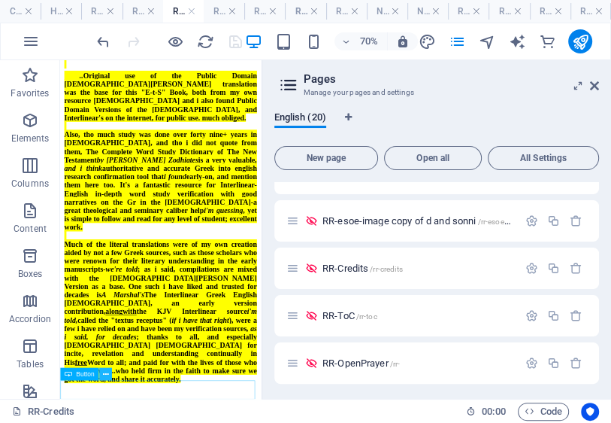
click at [105, 372] on icon at bounding box center [105, 373] width 6 height 11
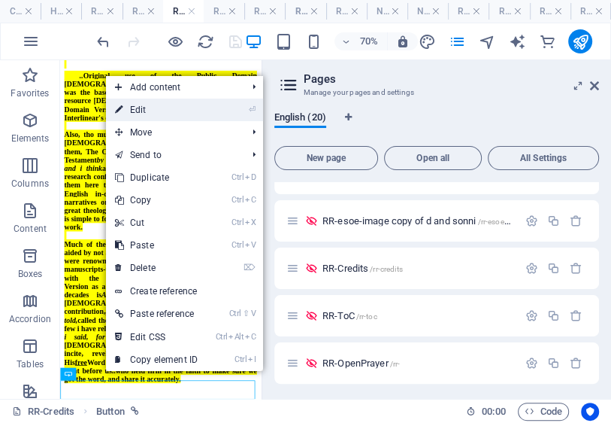
click at [141, 113] on link "⏎ Edit" at bounding box center [156, 110] width 101 height 23
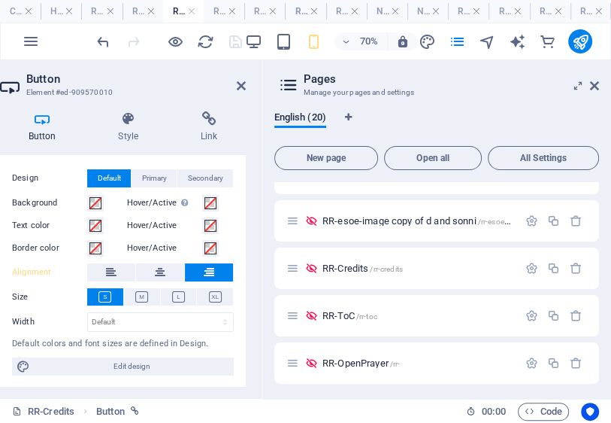
scroll to position [34, 0]
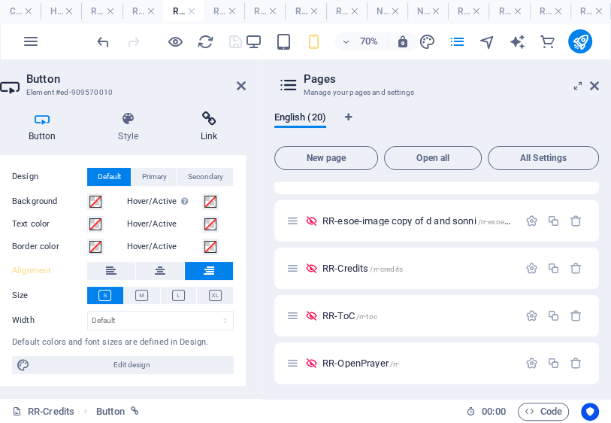
click at [207, 125] on icon at bounding box center [209, 118] width 74 height 15
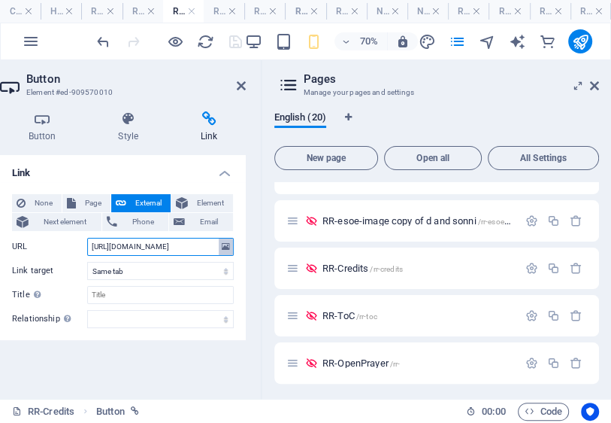
scroll to position [0, 82]
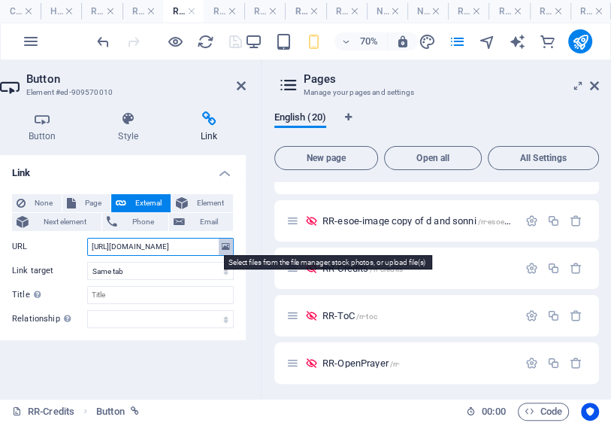
drag, startPoint x: 203, startPoint y: 252, endPoint x: 221, endPoint y: 250, distance: 18.2
click at [220, 248] on div "URL http://www.rapturerebuke.endtimesequence.com/TitlePage2" at bounding box center [123, 247] width 222 height 18
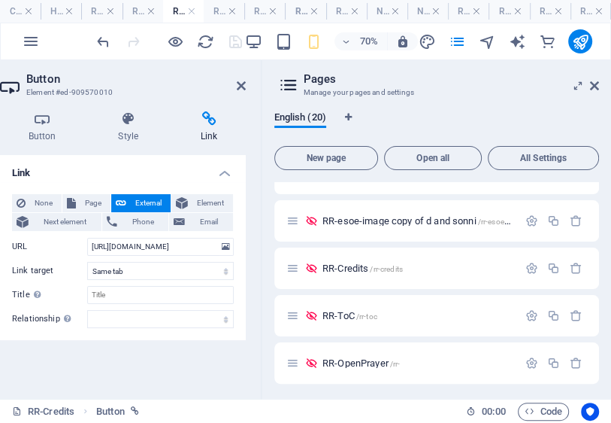
scroll to position [0, 0]
